Goal: Task Accomplishment & Management: Complete application form

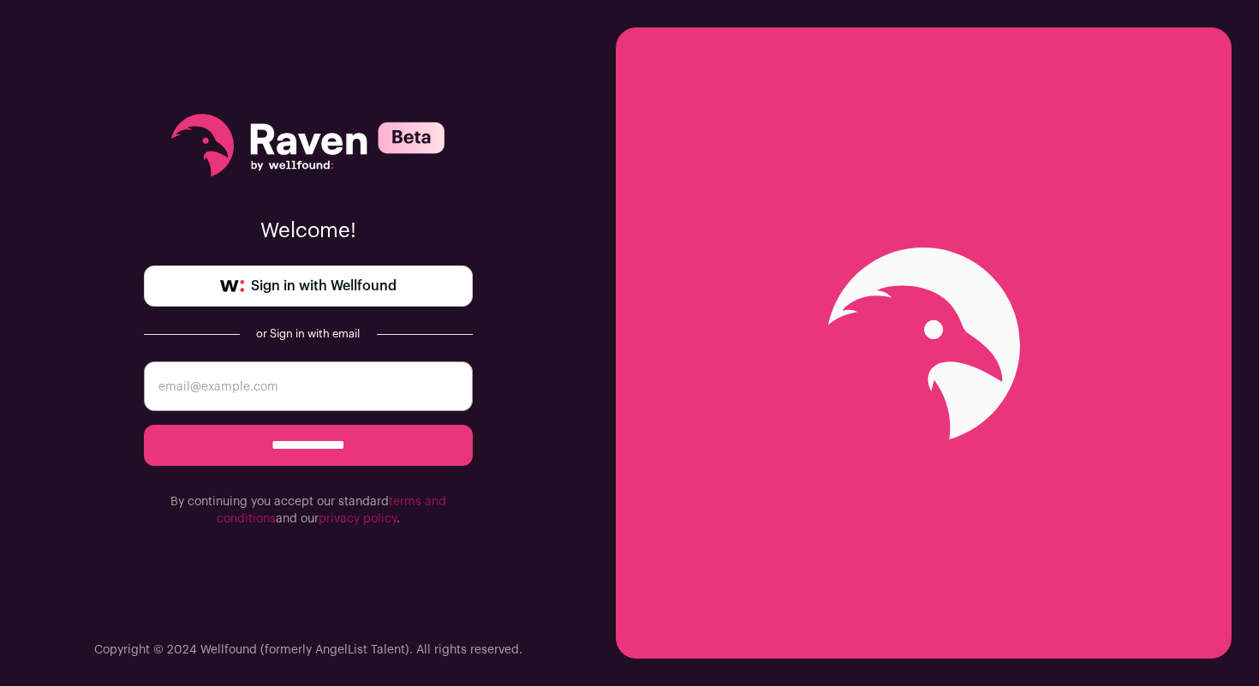
click at [408, 289] on link "Sign in with Wellfound" at bounding box center [308, 285] width 329 height 41
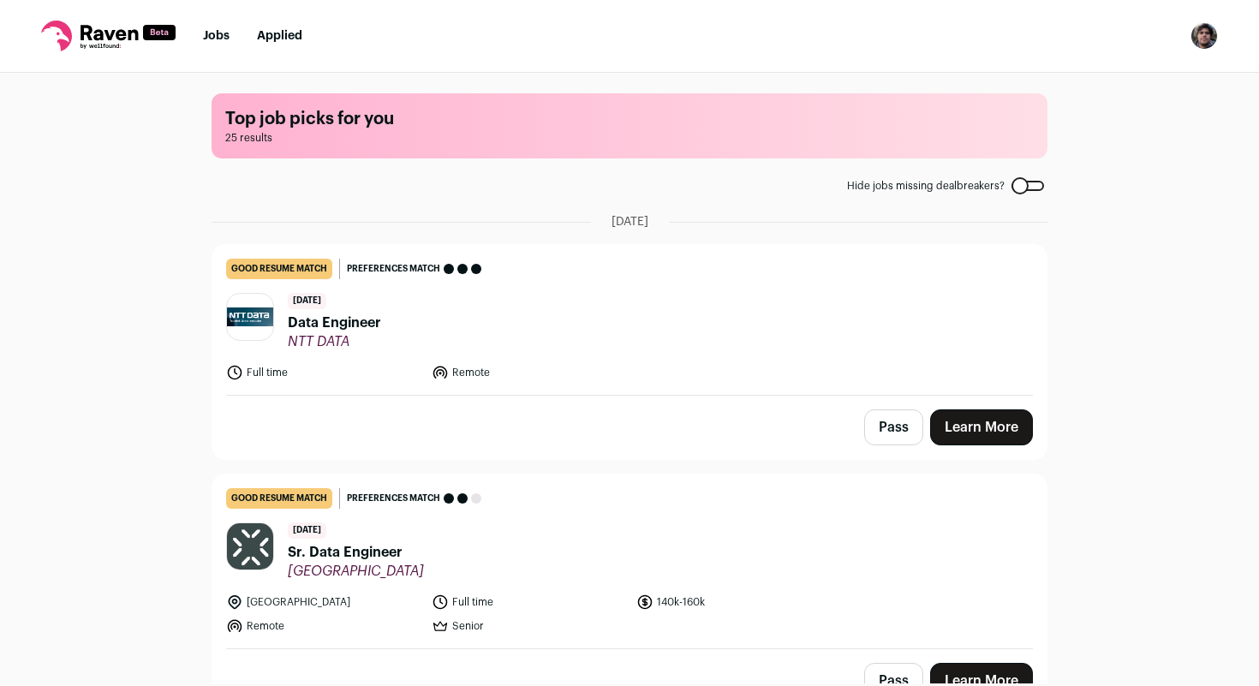
click at [426, 321] on header "[DATE] Data Engineer NTT DATA" at bounding box center [629, 321] width 807 height 57
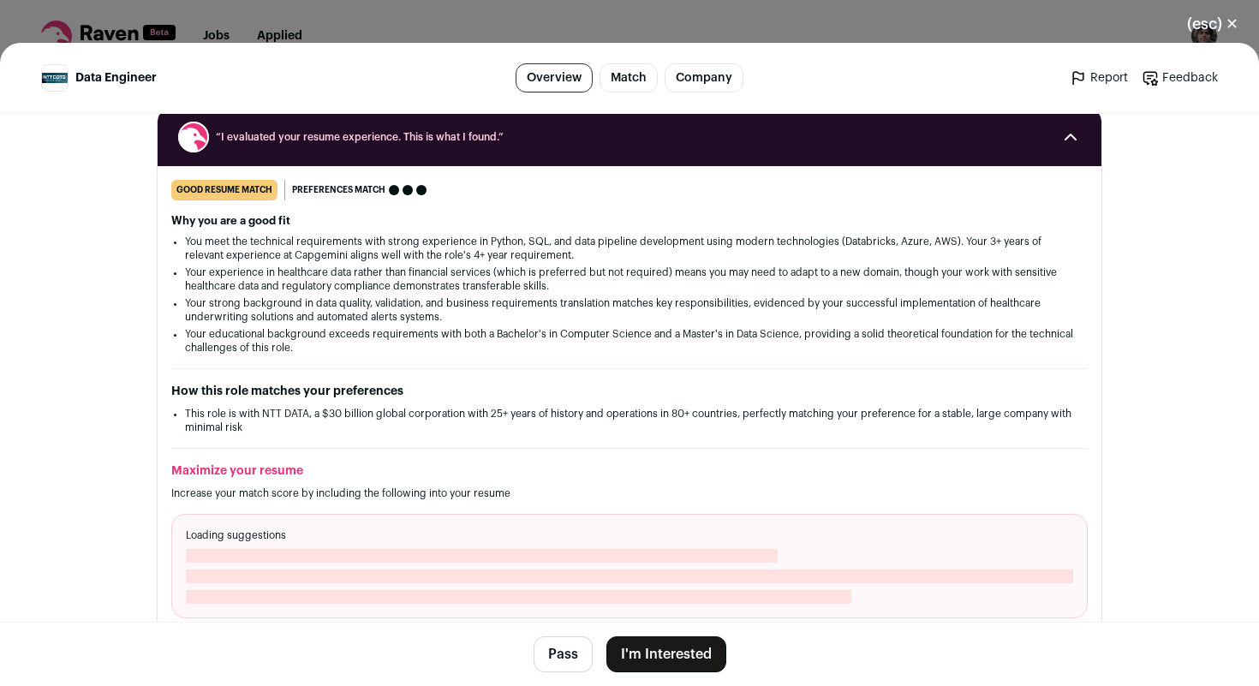
scroll to position [224, 0]
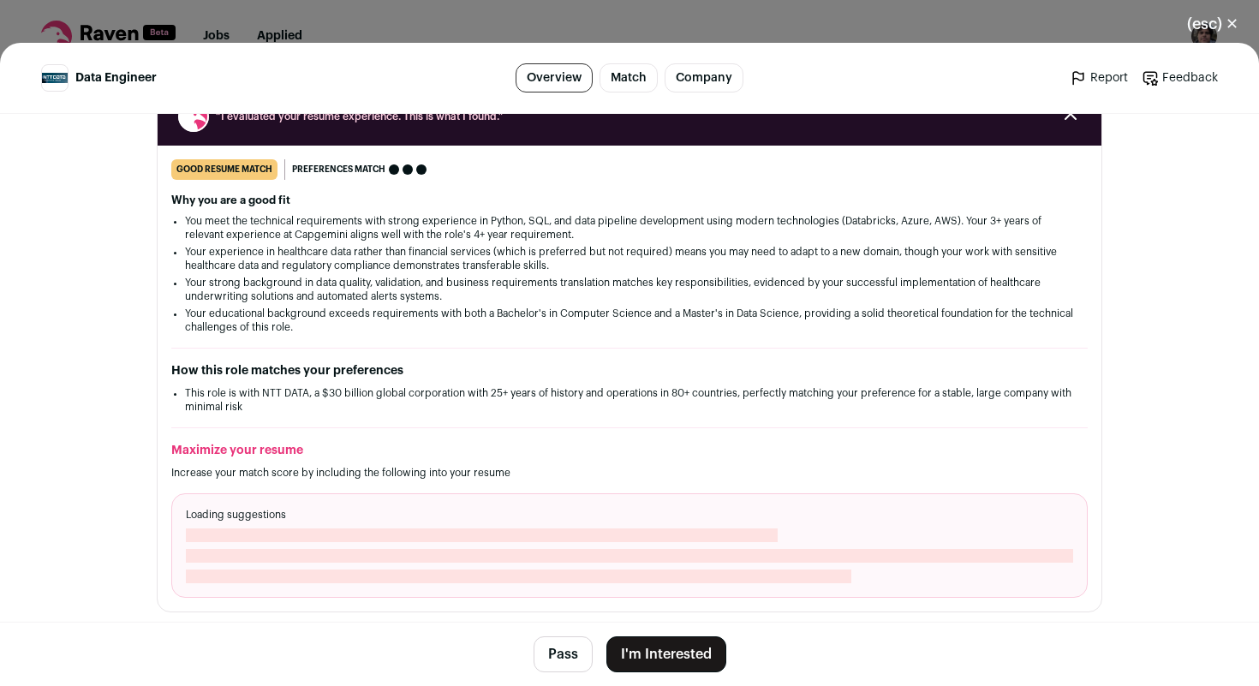
click at [673, 652] on button "I'm Interested" at bounding box center [666, 654] width 120 height 36
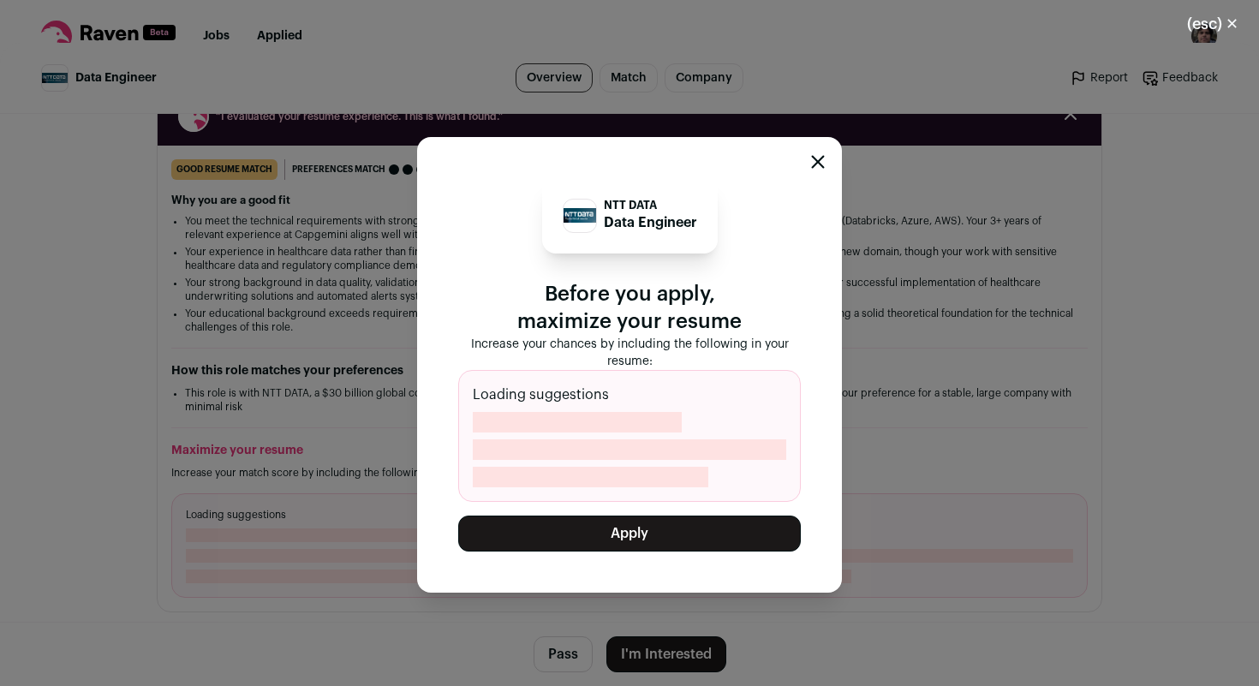
click at [812, 162] on icon "Close modal" at bounding box center [818, 162] width 14 height 14
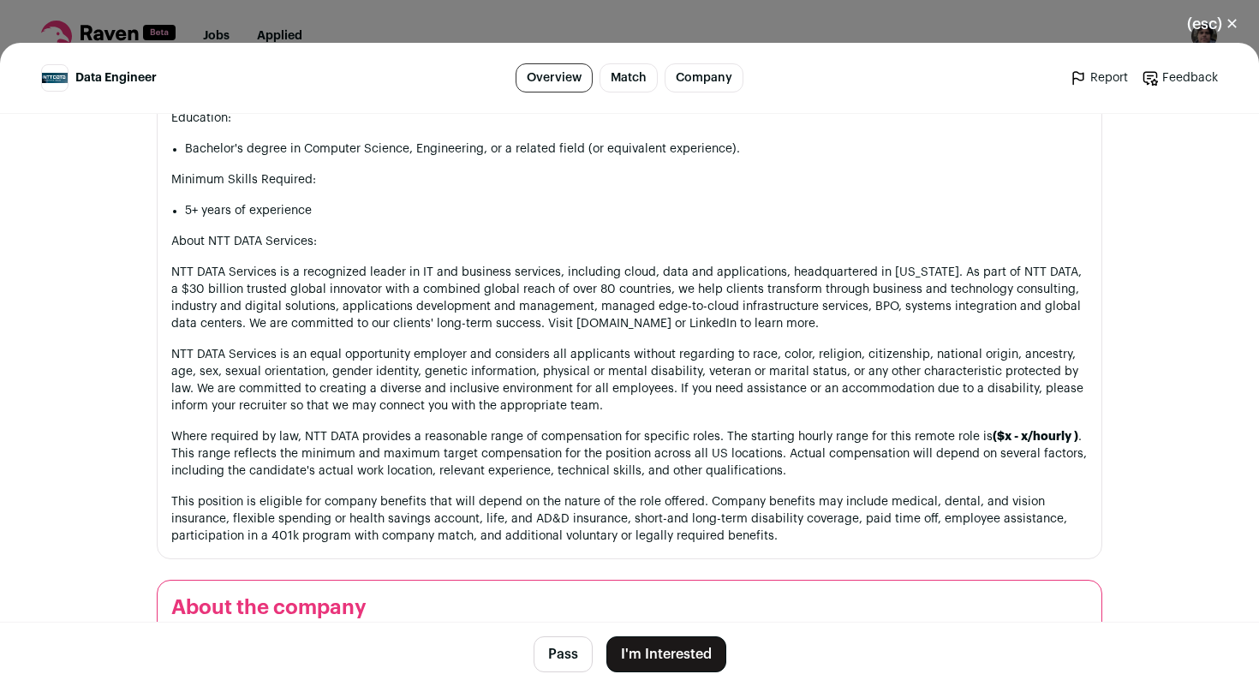
scroll to position [2198, 0]
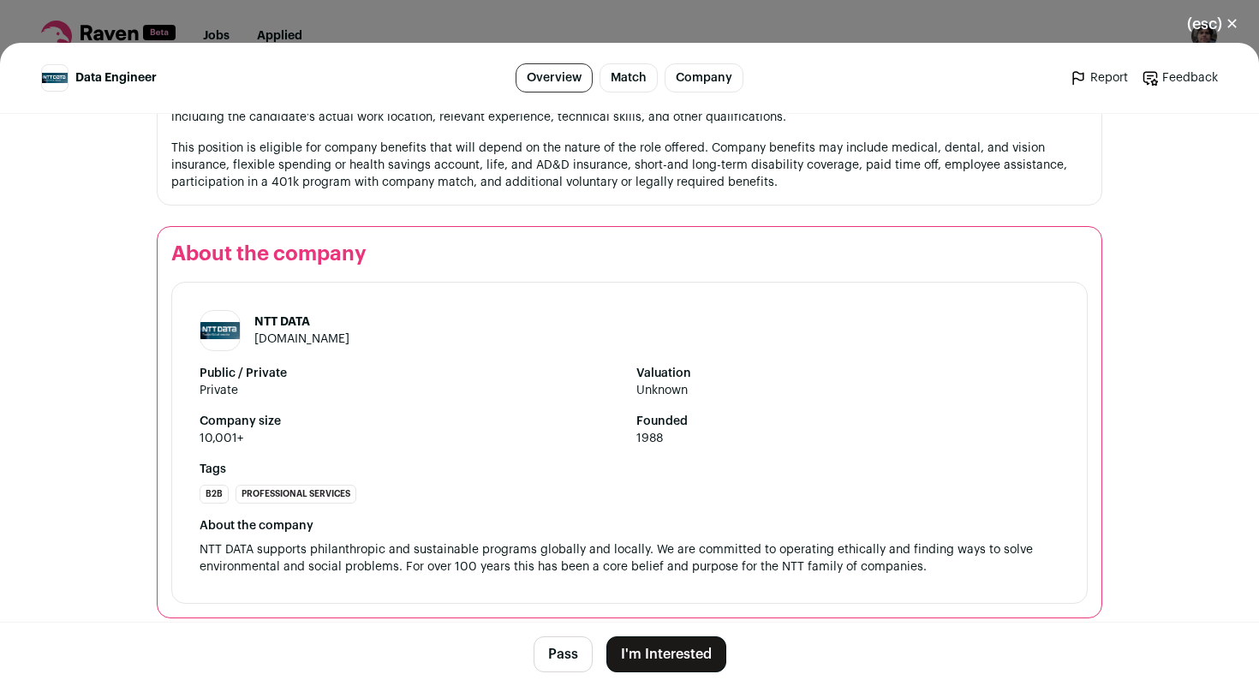
click at [533, 382] on span "Private" at bounding box center [410, 390] width 423 height 17
click at [699, 661] on button "I'm Interested" at bounding box center [666, 654] width 120 height 36
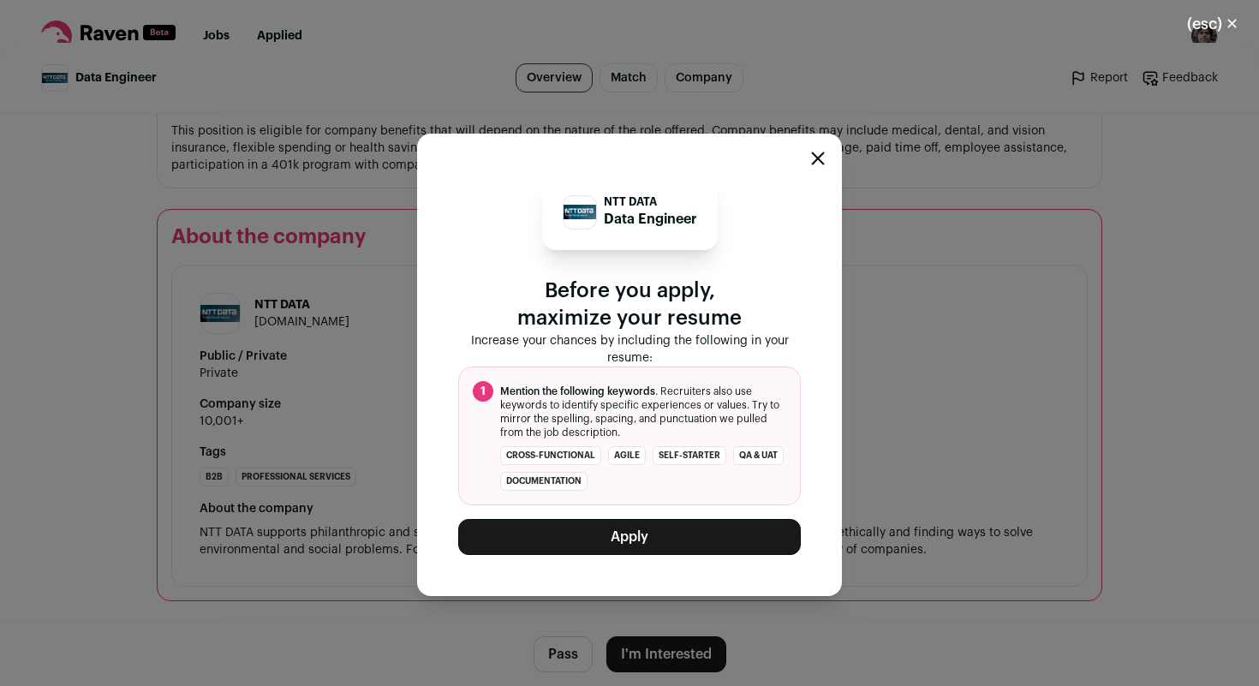
scroll to position [2180, 0]
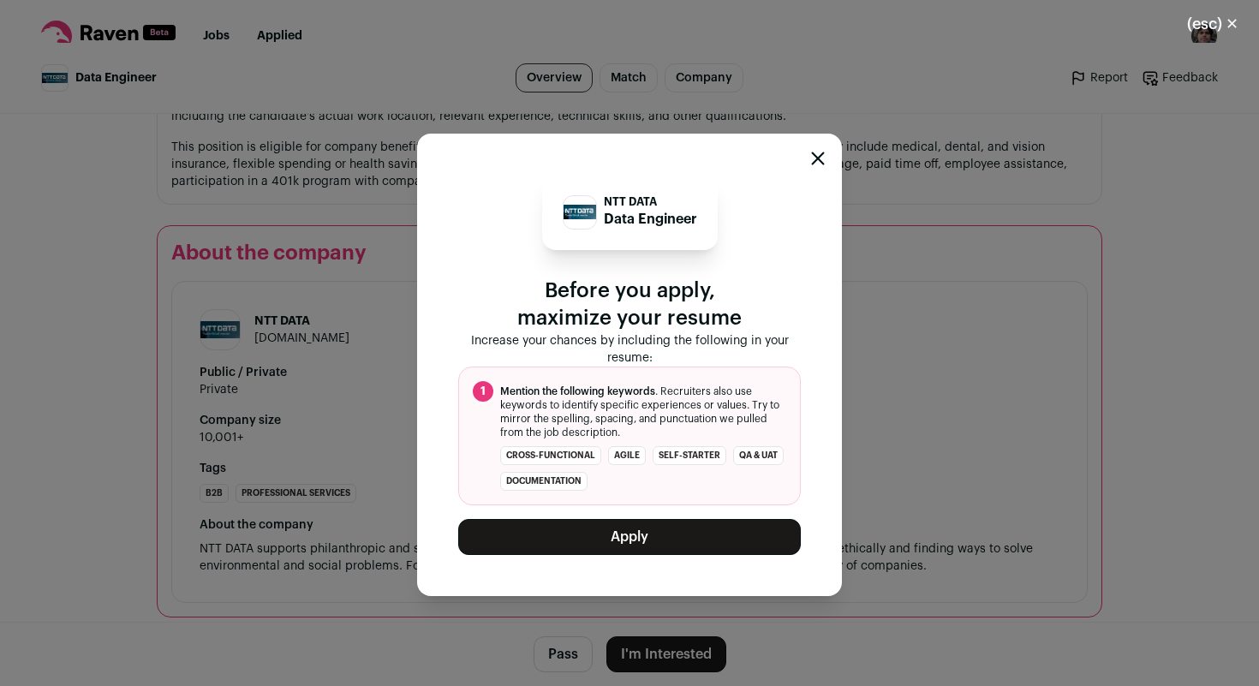
click at [599, 531] on button "Apply" at bounding box center [629, 537] width 342 height 36
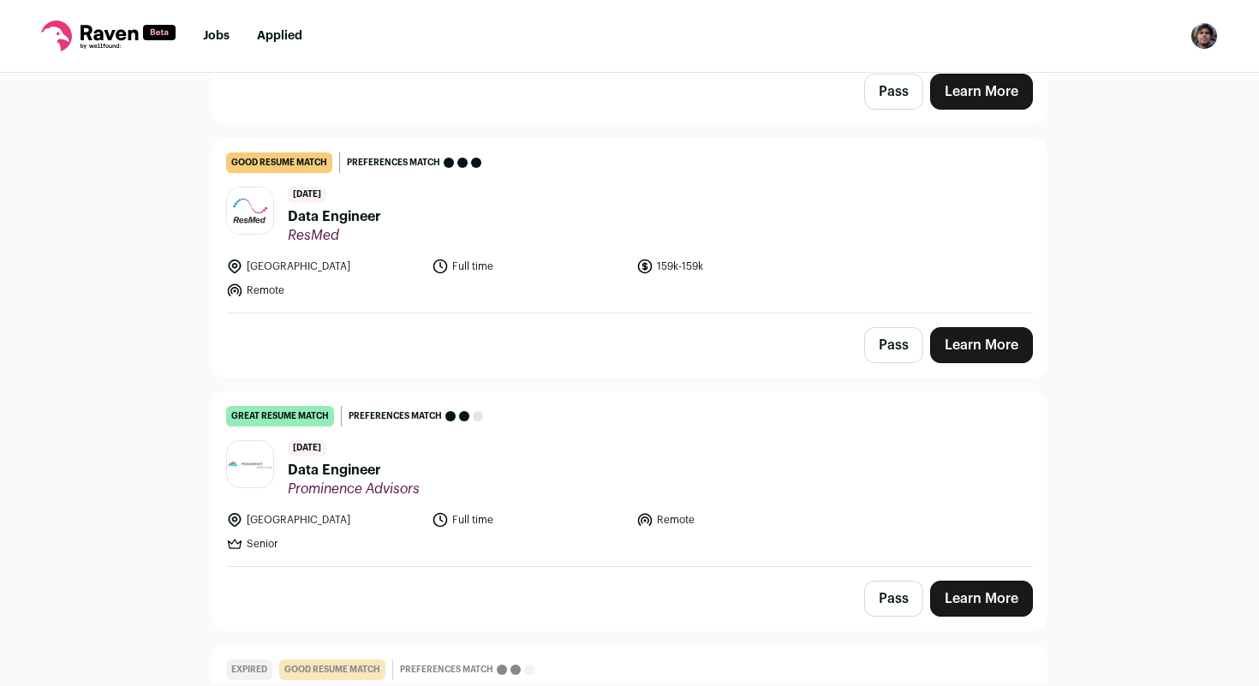
scroll to position [0, 0]
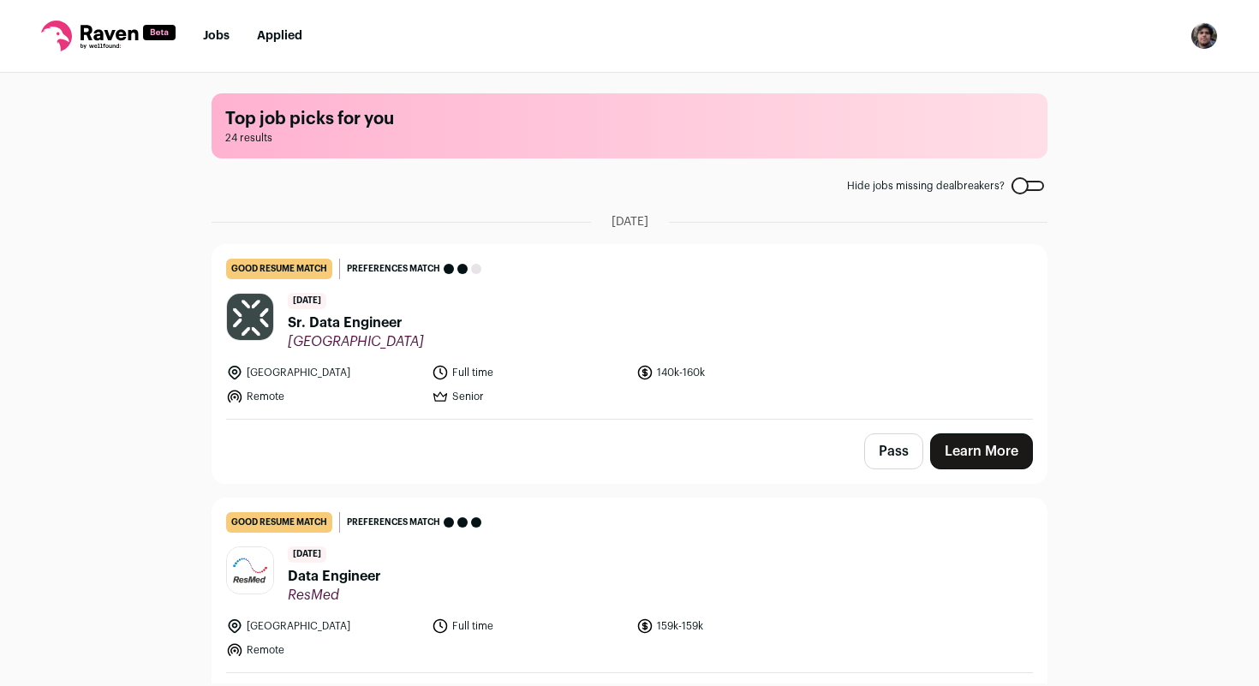
click at [216, 31] on link "Jobs" at bounding box center [216, 36] width 27 height 12
click at [222, 36] on link "Jobs" at bounding box center [216, 36] width 27 height 12
click at [95, 36] on icon at bounding box center [108, 32] width 57 height 15
click at [152, 31] on rect at bounding box center [159, 32] width 33 height 15
